Goal: Contribute content: Add original content to the website for others to see

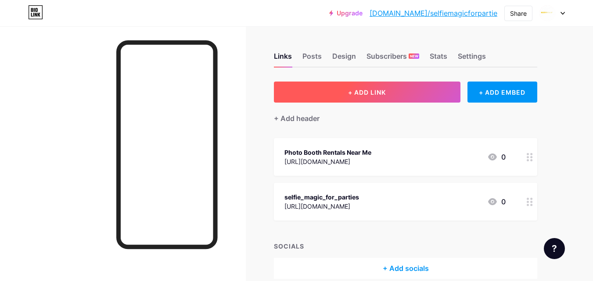
click at [360, 96] on span "+ ADD LINK" at bounding box center [367, 92] width 38 height 7
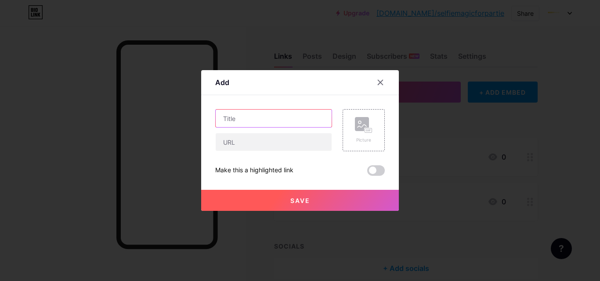
click at [258, 122] on input "text" at bounding box center [274, 119] width 116 height 18
paste input "Photo [PERSON_NAME]"
type input "Photo [PERSON_NAME]"
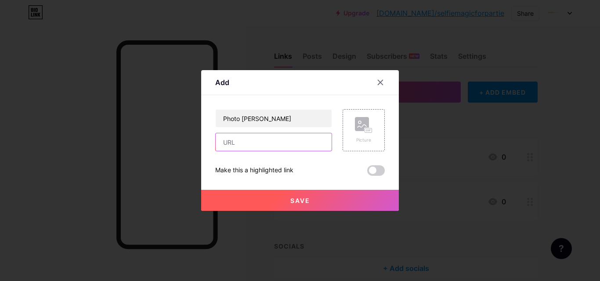
drag, startPoint x: 231, startPoint y: 140, endPoint x: 229, endPoint y: 158, distance: 19.0
click at [231, 140] on input "text" at bounding box center [274, 142] width 116 height 18
paste input "[URL][DOMAIN_NAME]"
type input "[URL][DOMAIN_NAME]"
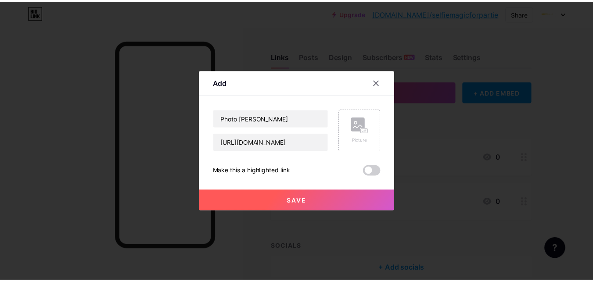
scroll to position [0, 0]
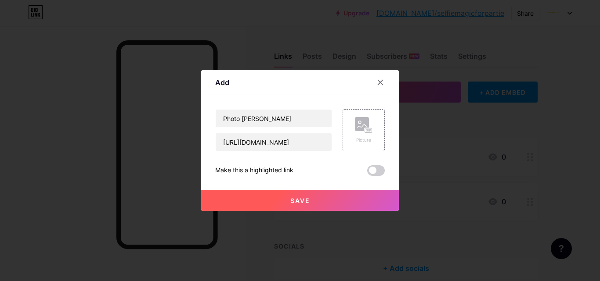
click at [315, 204] on button "Save" at bounding box center [300, 200] width 198 height 21
click at [368, 133] on rect at bounding box center [368, 131] width 7 height 4
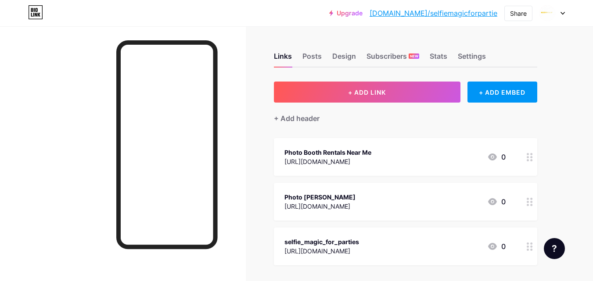
click at [325, 195] on div "Photo [PERSON_NAME]" at bounding box center [319, 197] width 71 height 9
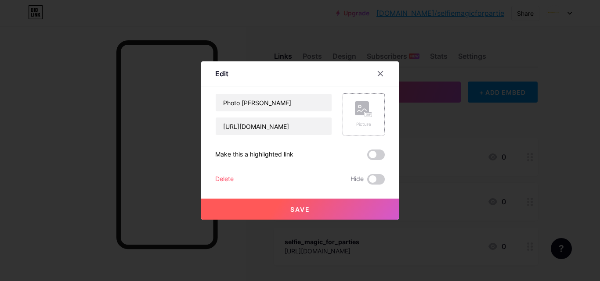
click at [359, 116] on icon at bounding box center [364, 109] width 18 height 16
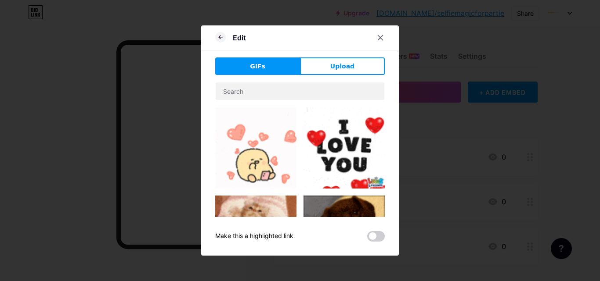
drag, startPoint x: 328, startPoint y: 53, endPoint x: 328, endPoint y: 61, distance: 7.9
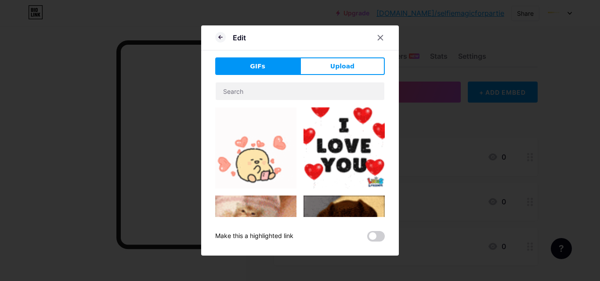
click at [328, 55] on div "Edit GIFs Upload Content YouTube Play YouTube video without leaving your page. …" at bounding box center [300, 140] width 198 height 230
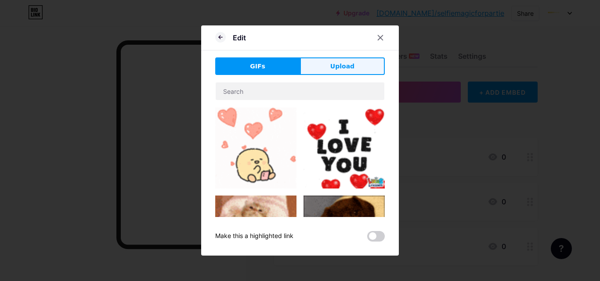
click at [328, 61] on button "Upload" at bounding box center [342, 67] width 85 height 18
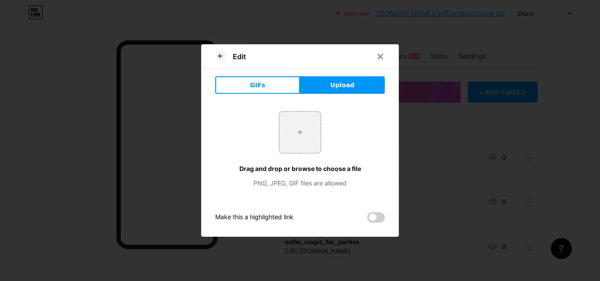
click at [337, 86] on span "Upload" at bounding box center [342, 85] width 24 height 9
click at [289, 136] on input "file" at bounding box center [299, 132] width 41 height 41
type input "C:\fakepath\imgi_79_686e4d663e1a2556dc7c62ff.jpg"
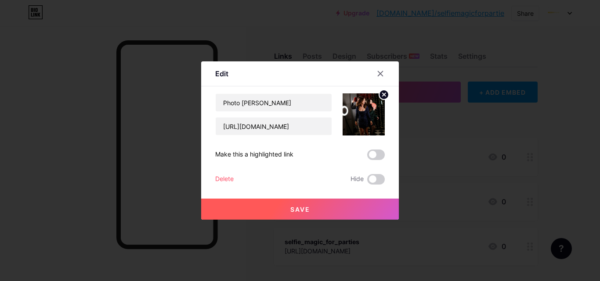
click at [302, 212] on span "Save" at bounding box center [300, 209] width 20 height 7
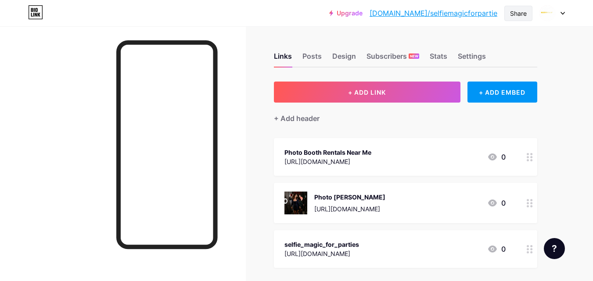
click at [522, 10] on div "Share" at bounding box center [518, 13] width 17 height 9
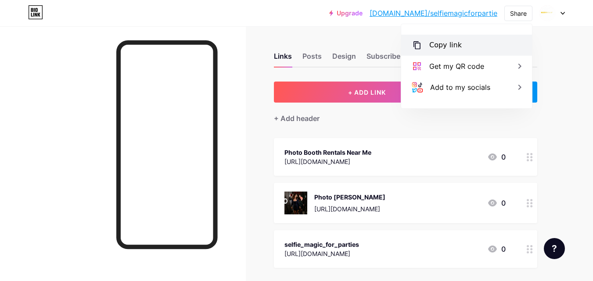
click at [460, 41] on div "Copy link" at bounding box center [466, 45] width 131 height 21
